Goal: Task Accomplishment & Management: Use online tool/utility

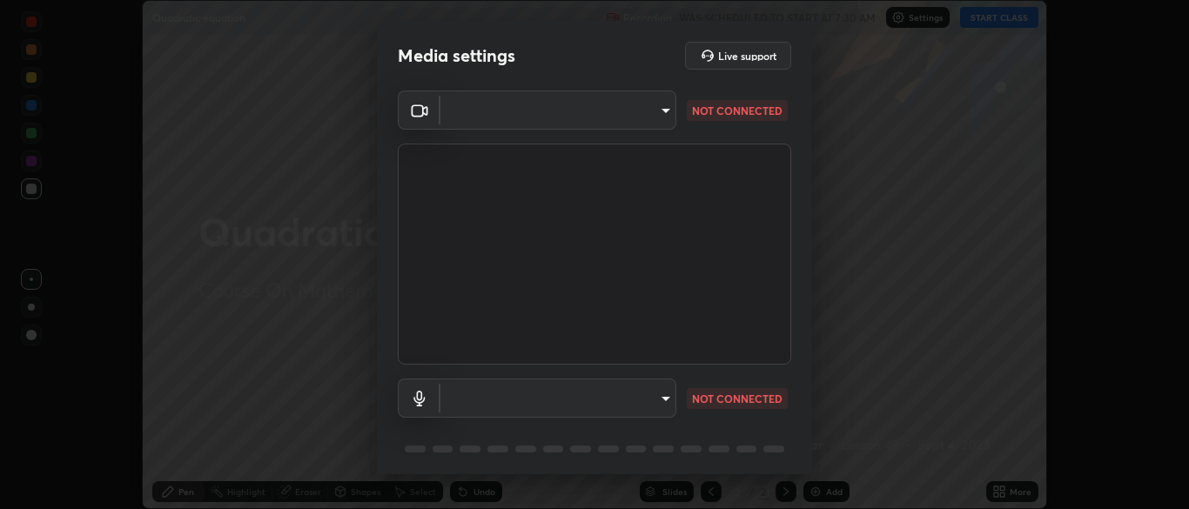
scroll to position [509, 1189]
type input "7313fd45585aed834b6f1a7d948f9442f2d18b60722b63004f182b92f655e9b8"
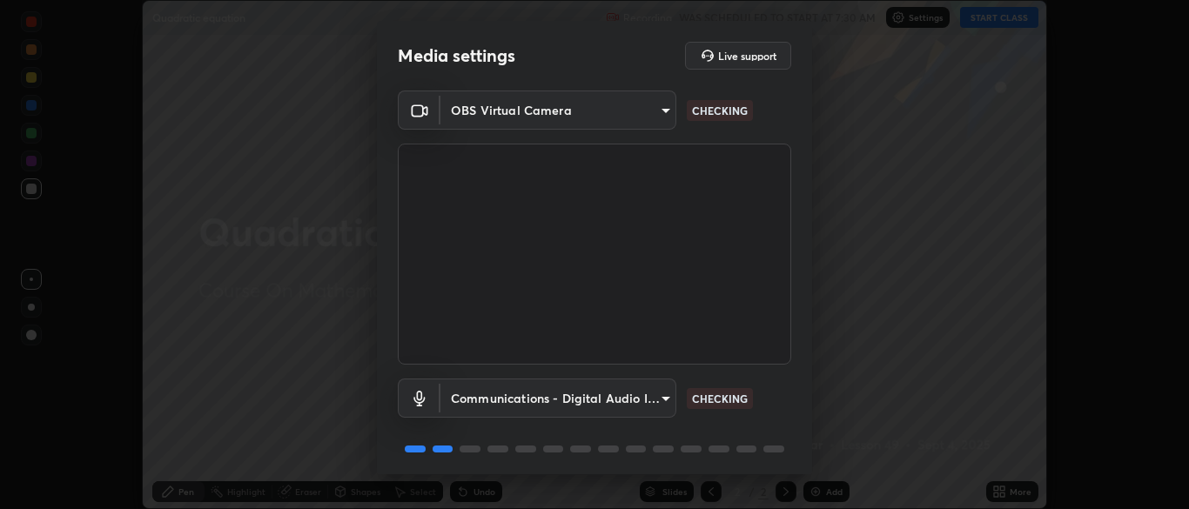
click at [542, 404] on body "Erase all Quadratic equation Recording WAS SCHEDULED TO START AT 7:30 AM Settin…" at bounding box center [594, 254] width 1189 height 509
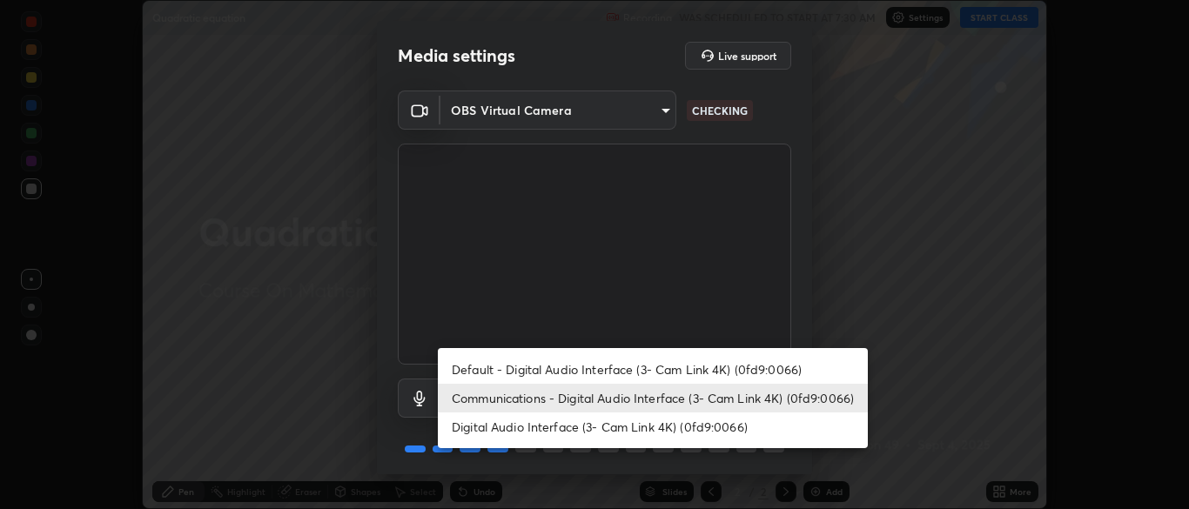
click at [519, 369] on li "Default - Digital Audio Interface (3- Cam Link 4K) (0fd9:0066)" at bounding box center [653, 369] width 430 height 29
type input "default"
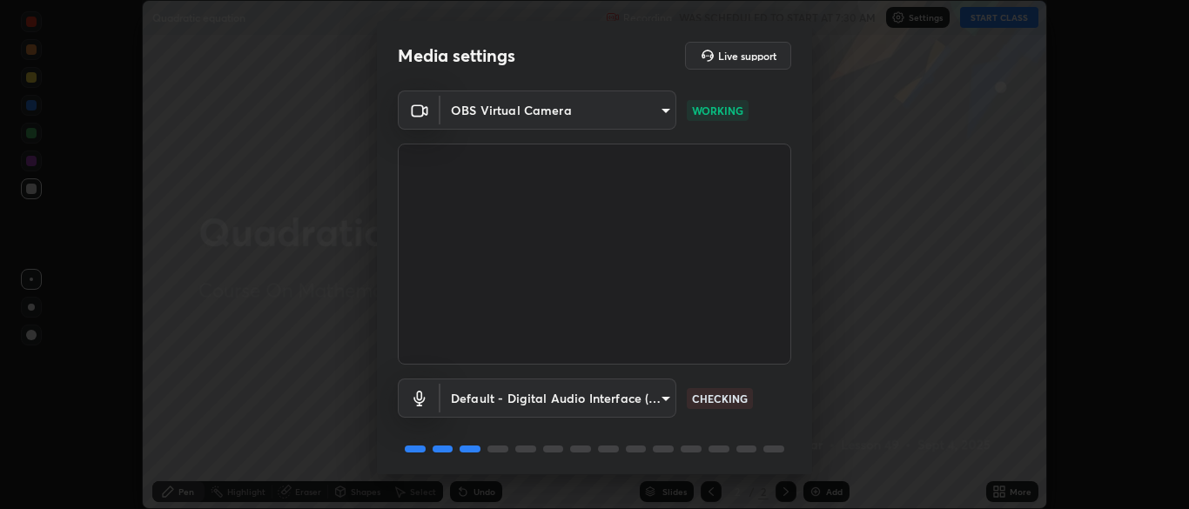
scroll to position [62, 0]
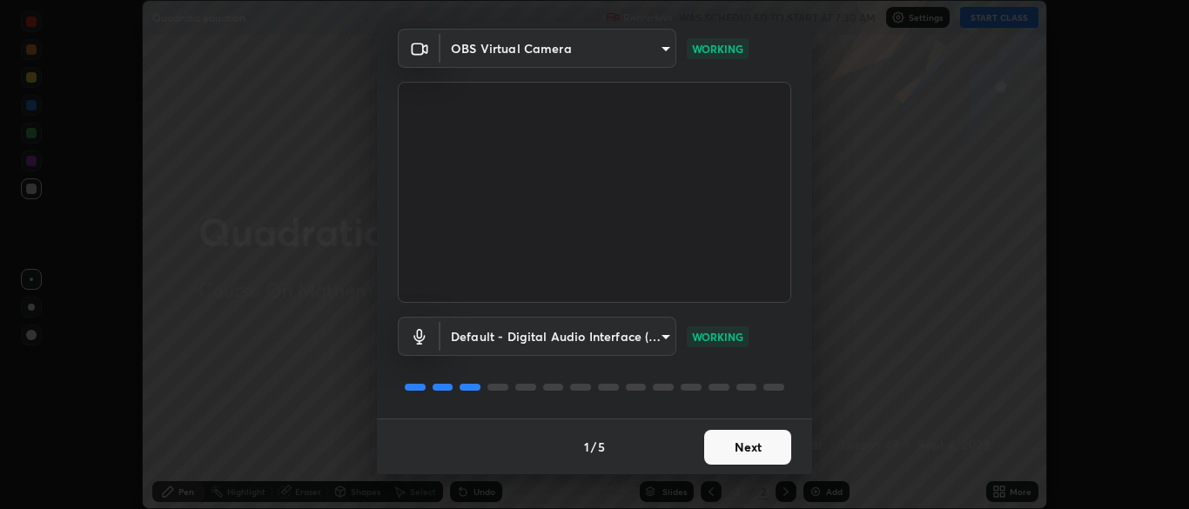
click at [729, 457] on button "Next" at bounding box center [747, 447] width 87 height 35
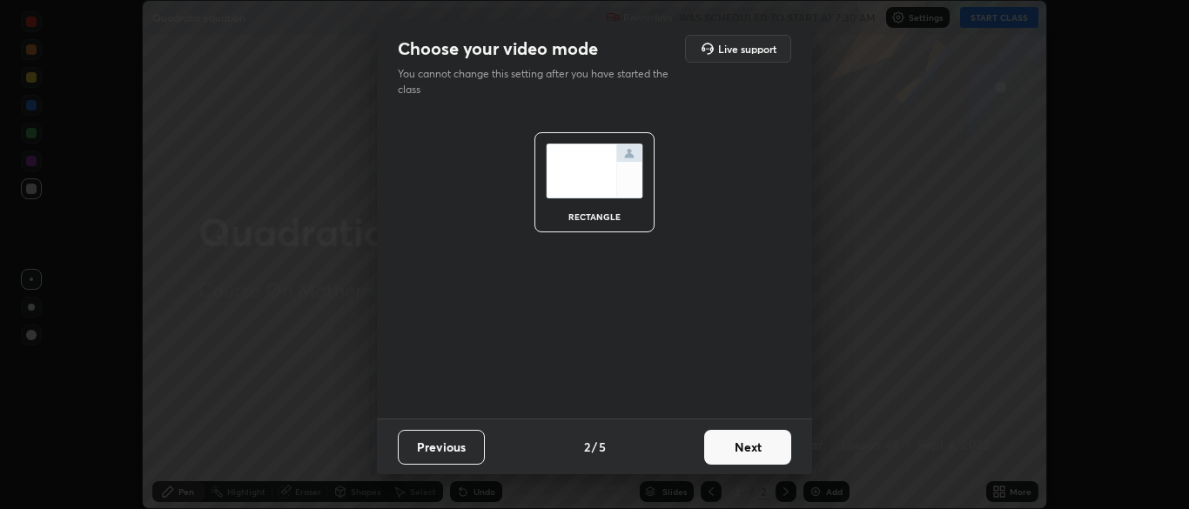
scroll to position [0, 0]
click at [744, 458] on button "Next" at bounding box center [747, 447] width 87 height 35
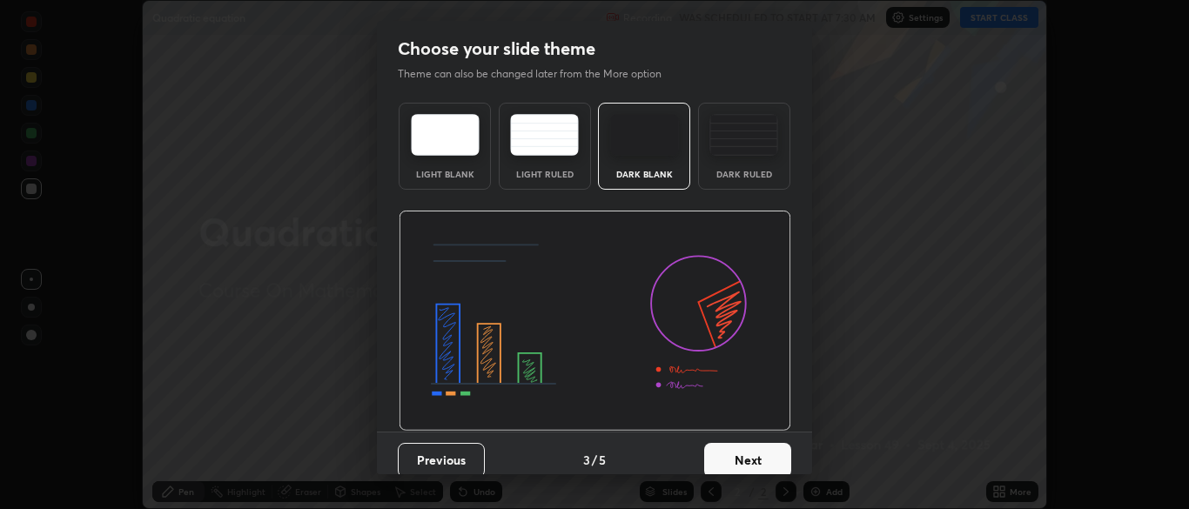
click at [758, 463] on button "Next" at bounding box center [747, 460] width 87 height 35
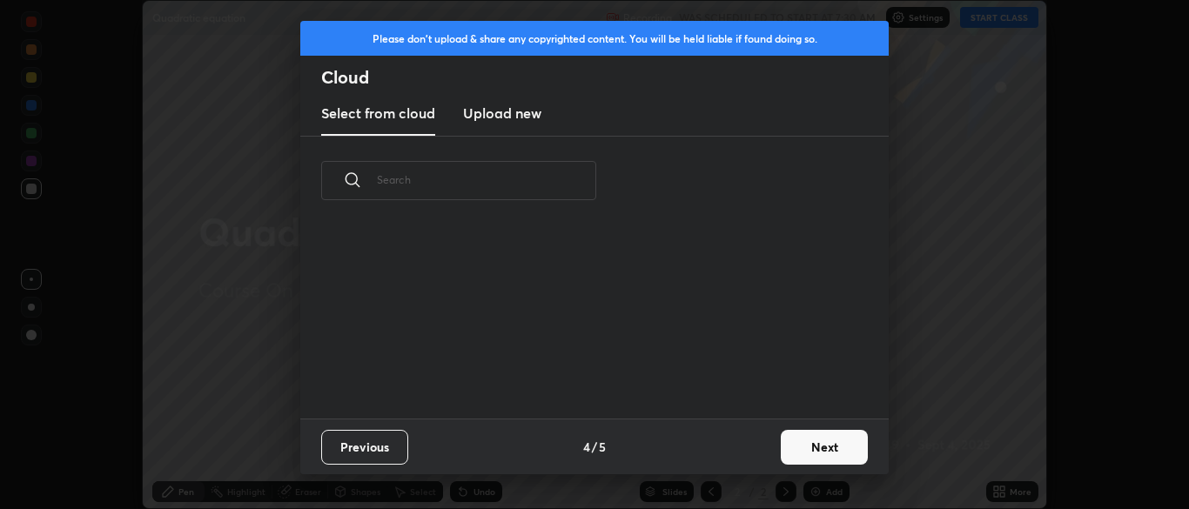
click at [796, 453] on button "Next" at bounding box center [824, 447] width 87 height 35
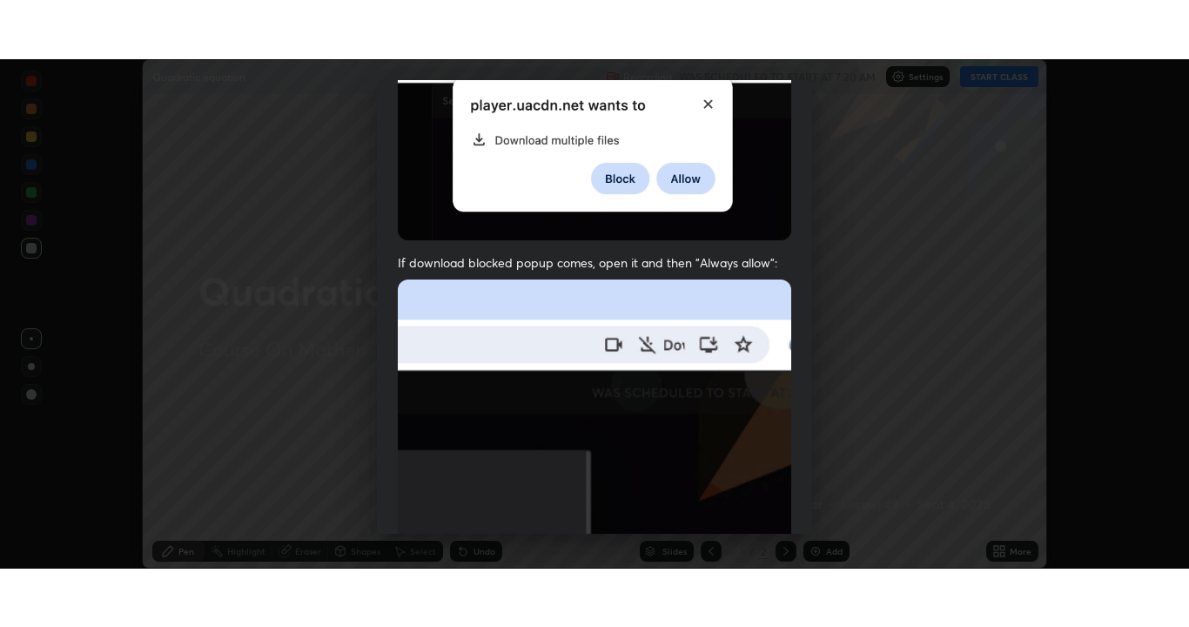
scroll to position [417, 0]
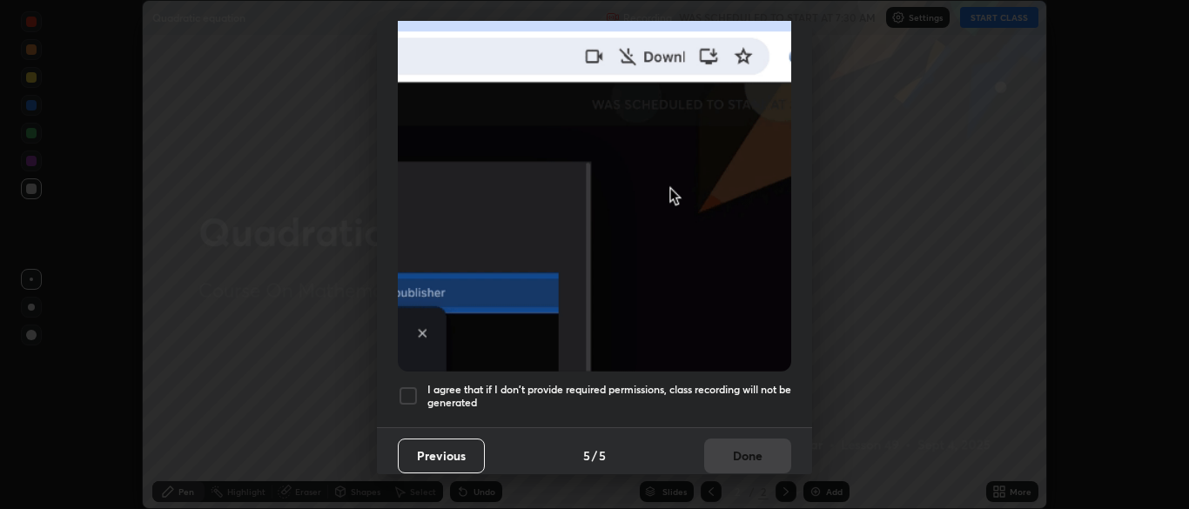
click at [404, 391] on div at bounding box center [408, 396] width 21 height 21
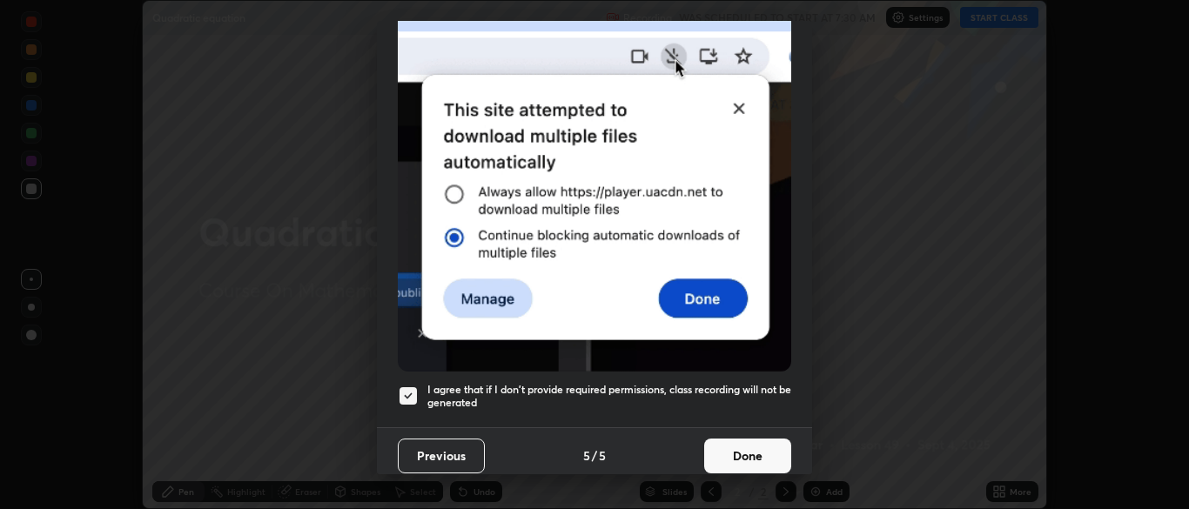
click at [749, 446] on button "Done" at bounding box center [747, 456] width 87 height 35
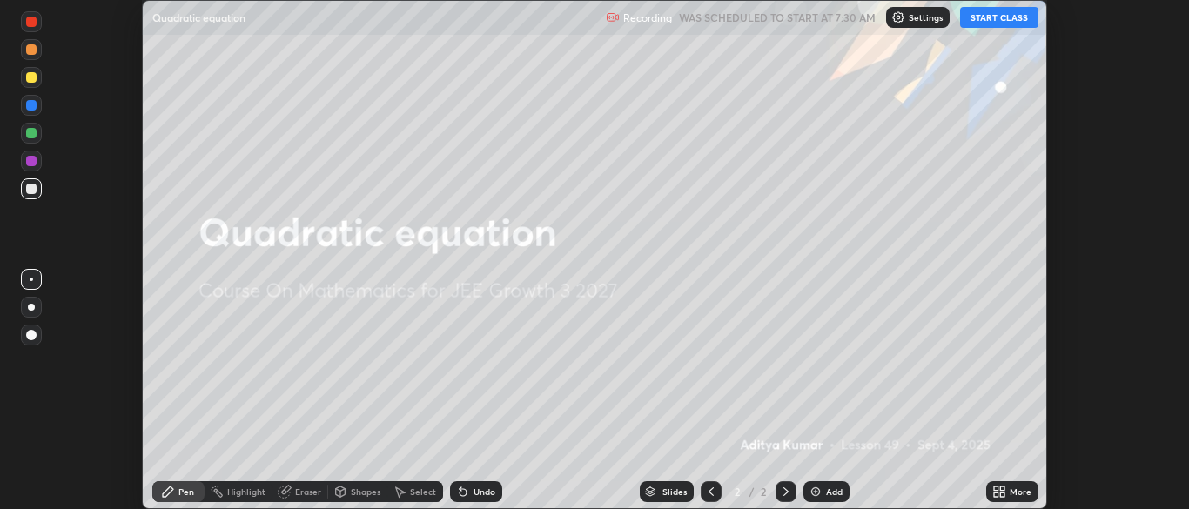
click at [1007, 17] on button "START CLASS" at bounding box center [999, 17] width 78 height 21
click at [1000, 492] on icon at bounding box center [1000, 492] width 14 height 14
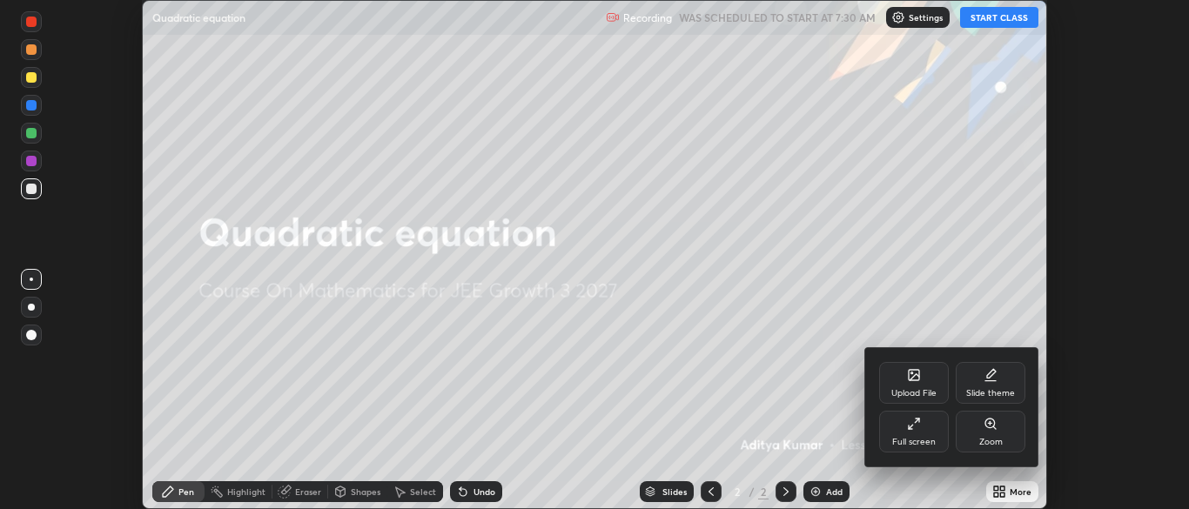
click at [925, 431] on div "Full screen" at bounding box center [914, 432] width 70 height 42
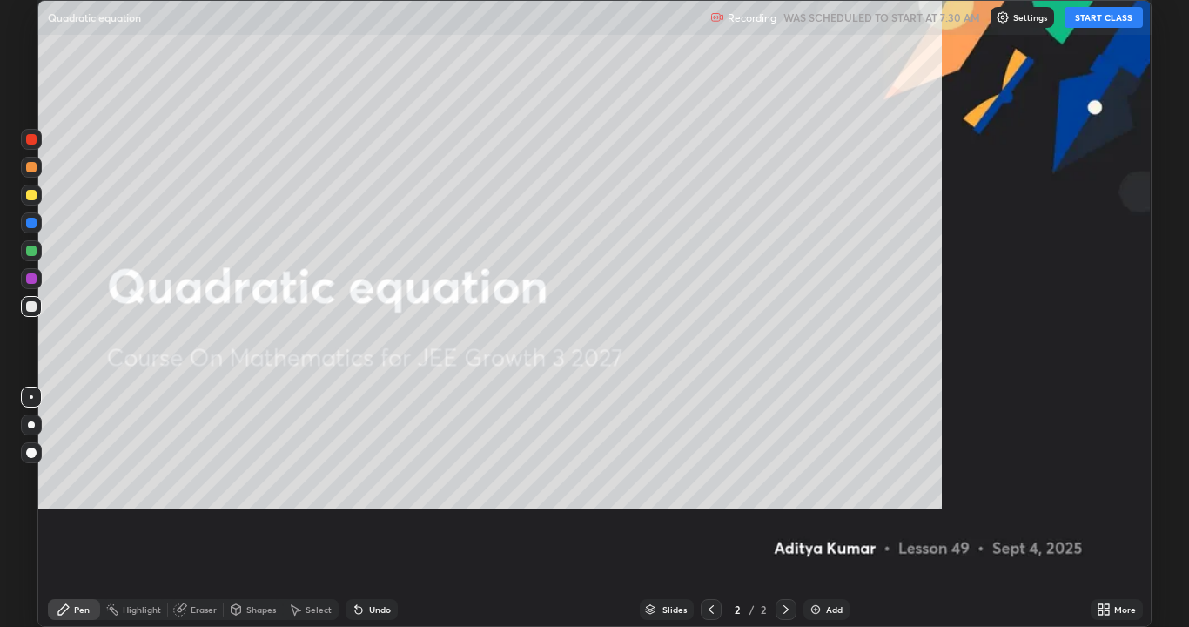
scroll to position [627, 1189]
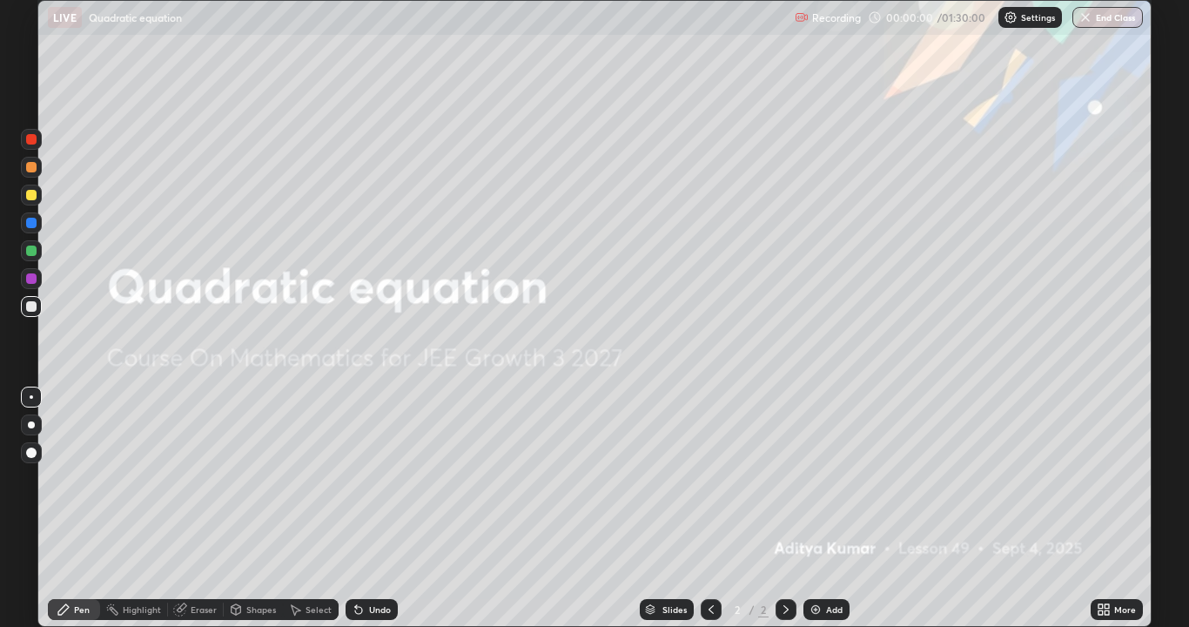
click at [815, 509] on div "Add" at bounding box center [827, 609] width 46 height 21
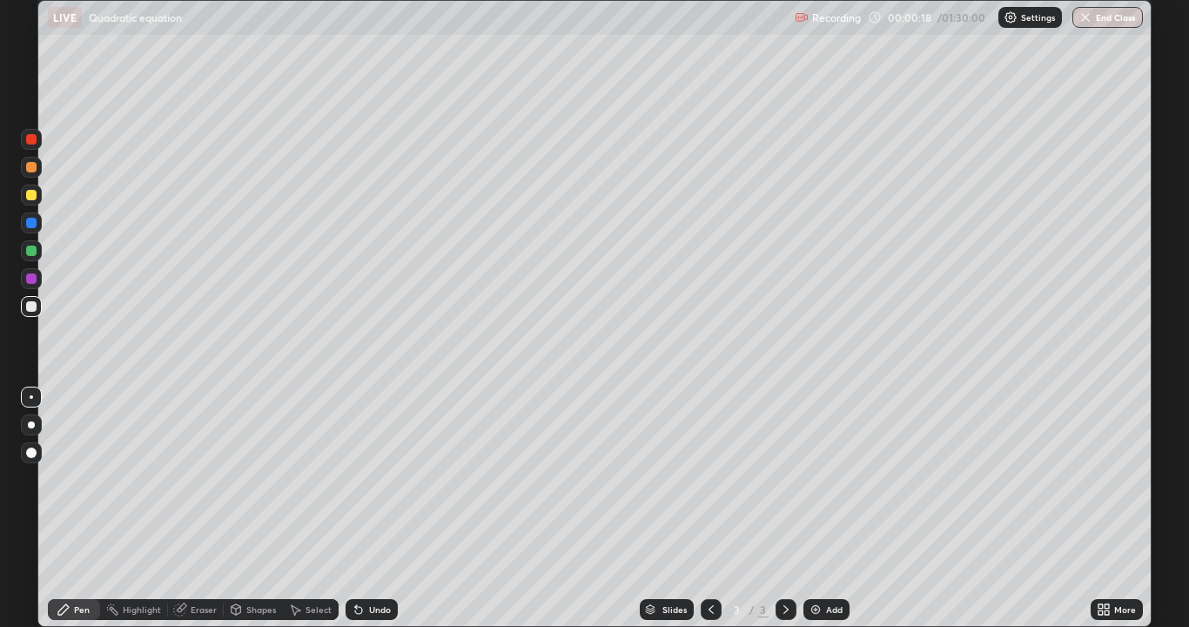
click at [29, 280] on div at bounding box center [31, 278] width 10 height 10
click at [37, 198] on div at bounding box center [31, 195] width 21 height 21
click at [24, 258] on div at bounding box center [31, 250] width 21 height 21
click at [207, 509] on div "Eraser" at bounding box center [196, 609] width 56 height 21
click at [72, 509] on div "Pen" at bounding box center [74, 609] width 52 height 21
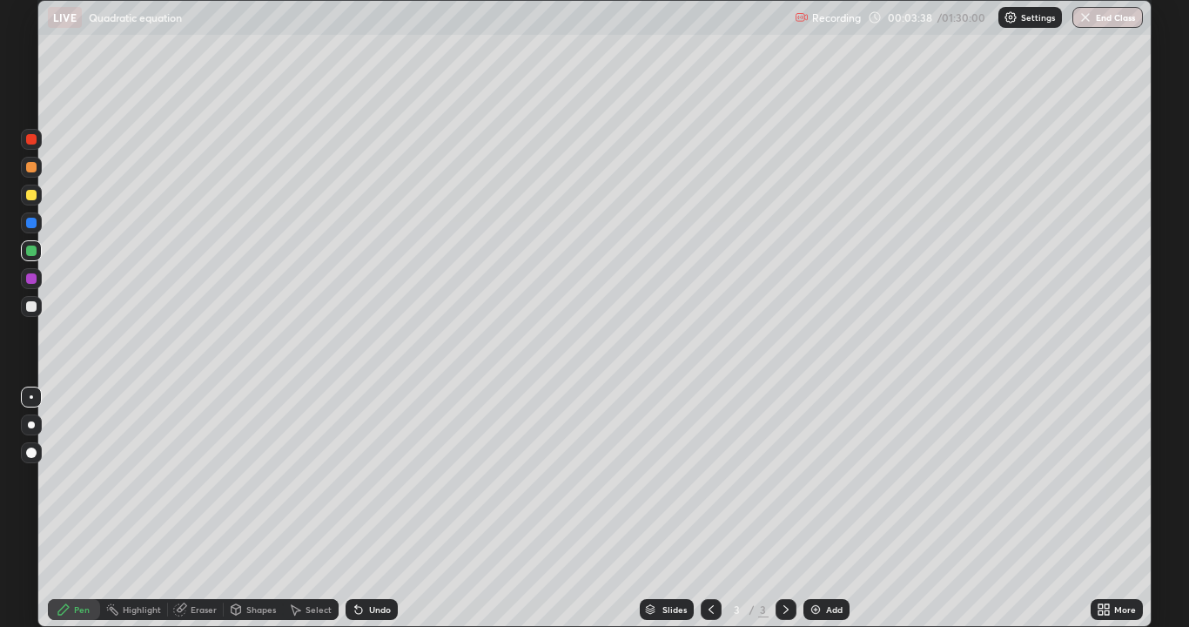
click at [191, 509] on div "Eraser" at bounding box center [204, 609] width 26 height 9
click at [32, 509] on icon at bounding box center [33, 550] width 10 height 9
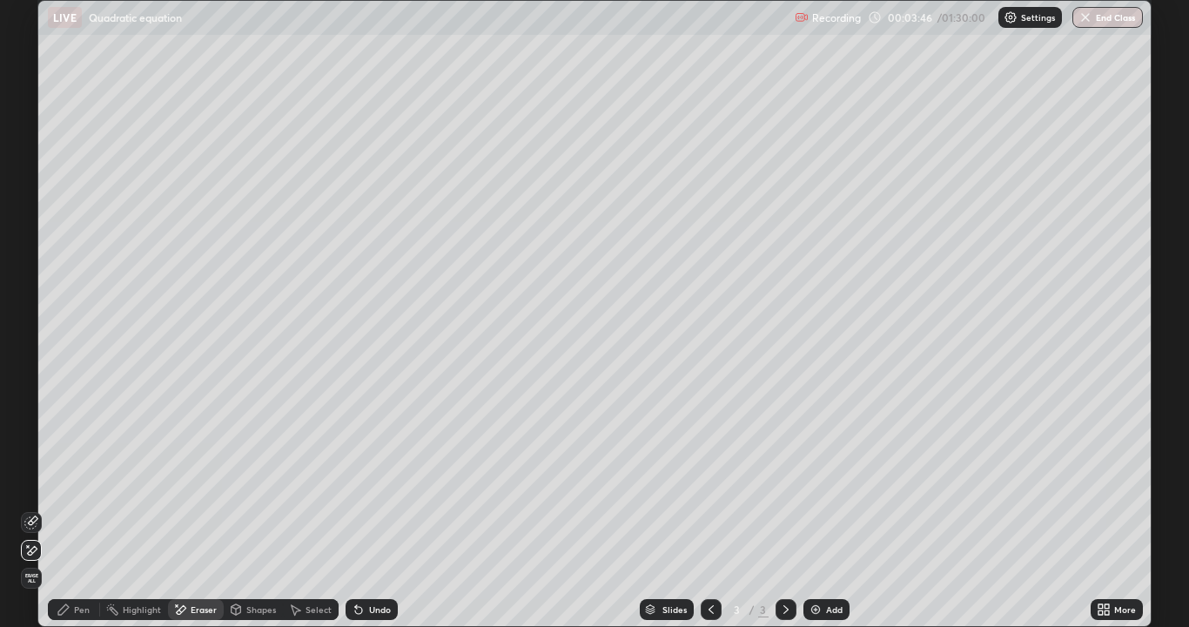
click at [72, 509] on div "Pen" at bounding box center [74, 609] width 52 height 21
